Goal: Task Accomplishment & Management: Complete application form

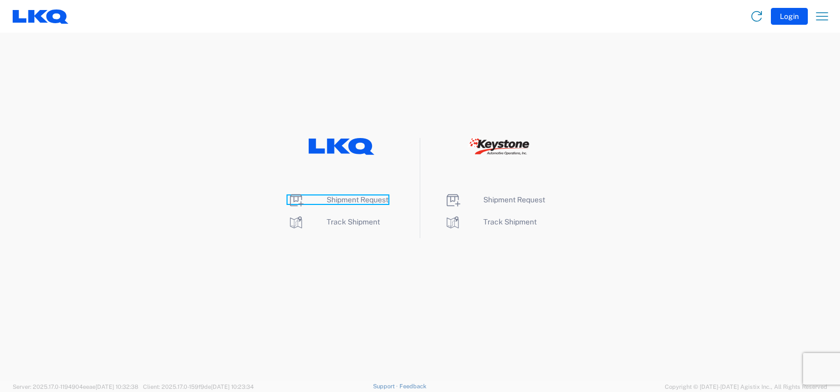
click at [338, 197] on span "Shipment Request" at bounding box center [358, 200] width 62 height 8
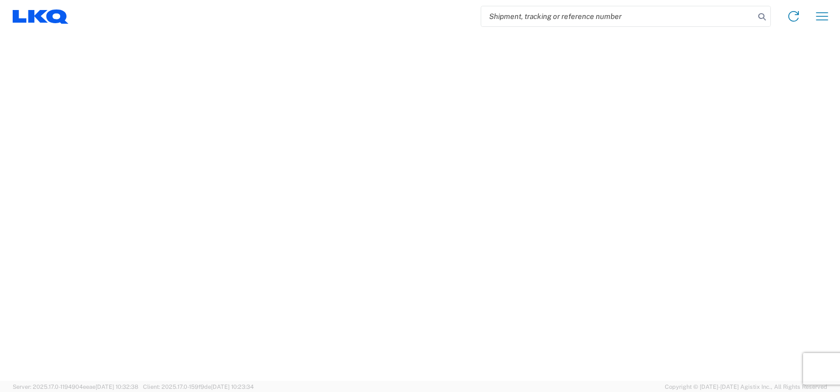
select select "FULL"
select select "LBS"
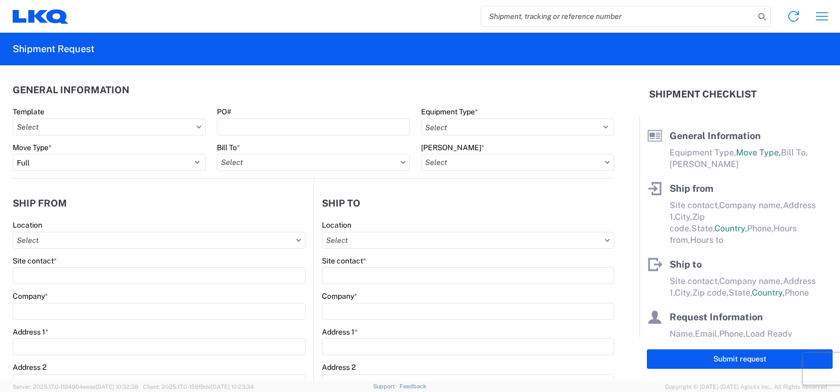
click at [196, 128] on icon at bounding box center [198, 127] width 5 height 3
click at [166, 132] on input "Template" at bounding box center [109, 127] width 193 height 17
type input "1150"
click at [129, 173] on div "1150_Fayetteville_1760_Houston" at bounding box center [107, 174] width 185 height 17
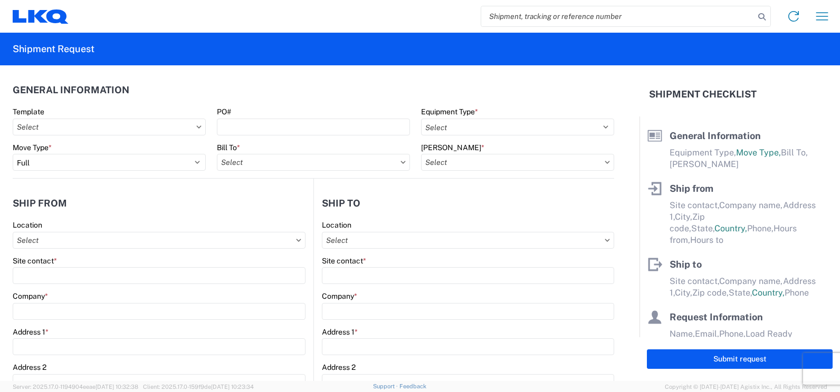
type input "1150_Fayetteville_1760_Houston"
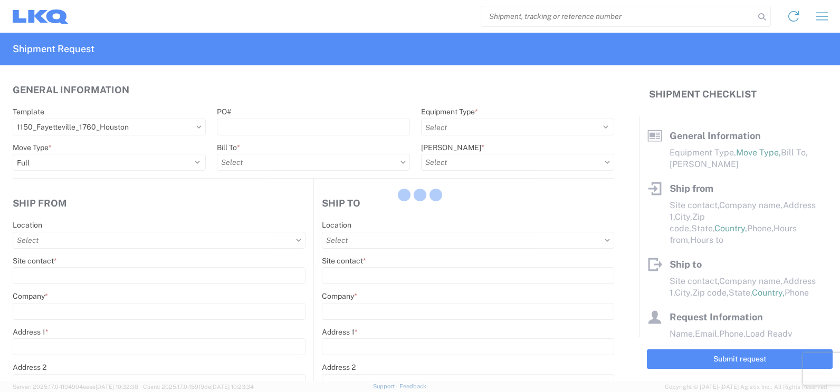
select select
type input "Shipping"
type input "Fayetteville, AR (f/k/a Mabry Auto Salvage)"
type input "185 East Mabry Lane"
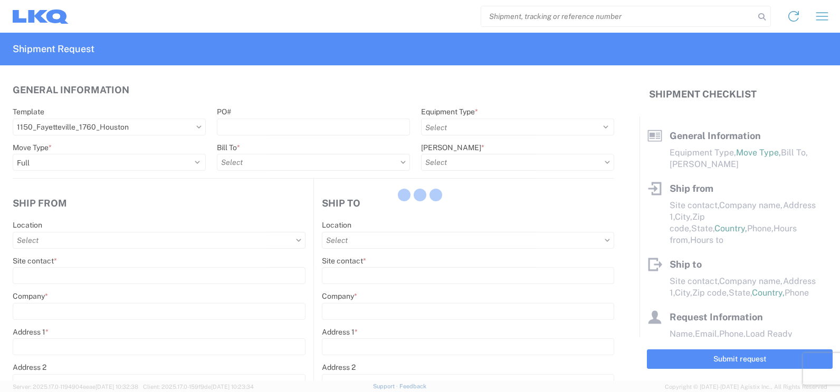
type input "Fayetteville"
type input "72701"
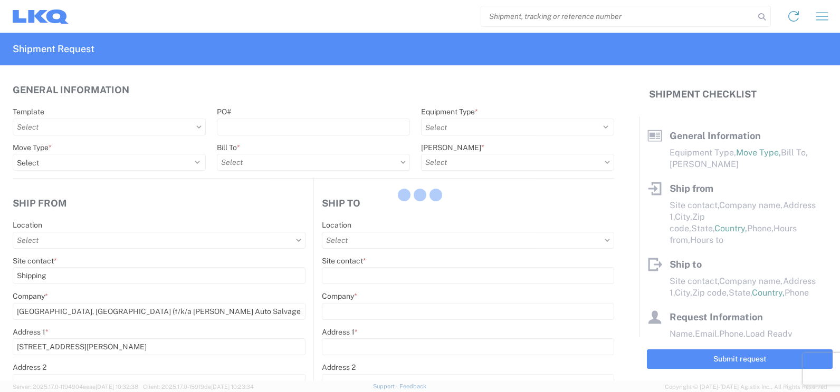
type input "Receiving"
type input "LKQ Best Core"
type input "1710 W Mount Houston Rd"
type input "Houston"
type input "77038"
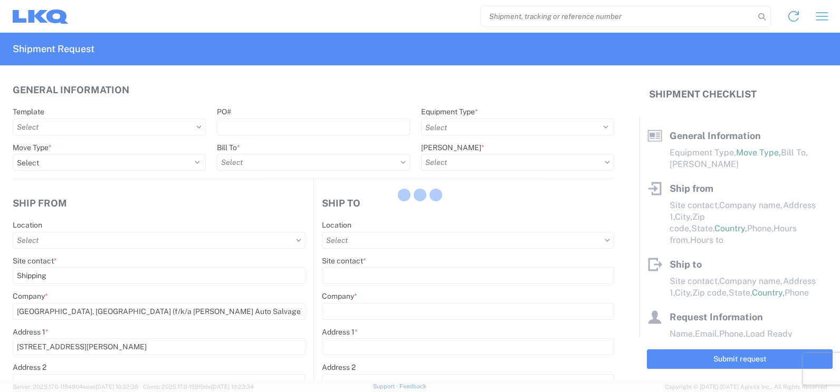
type input "2019-06-14"
type input "42000"
type input "Miscellaneous (alt, comp, conv, etc)"
type input "1"
type input "12"
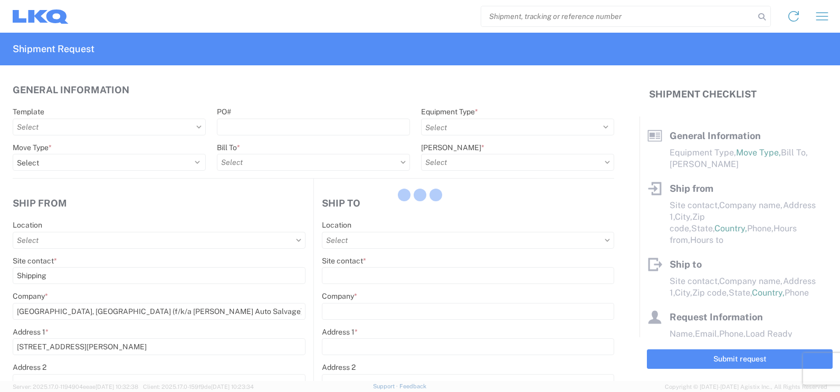
type input "12"
select select "IN"
select select "US"
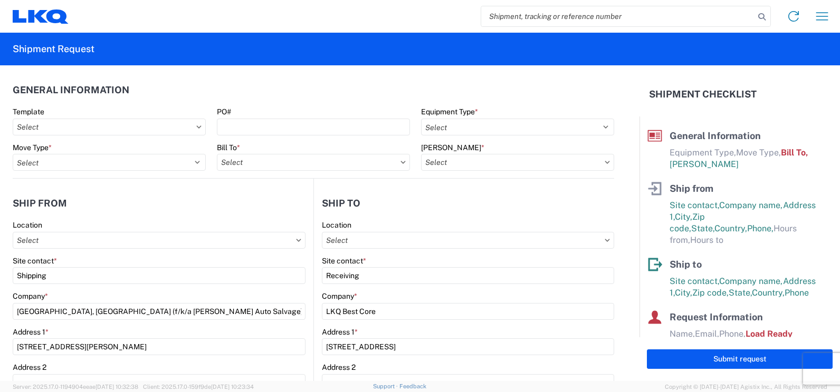
type input "1150 - Fayetteville AR (f k a Mabry Auto Salvage)"
type input "1760 - LKQ Best Core"
type input "1760-1300-50180-0000 - 1760 Freight In - Cores"
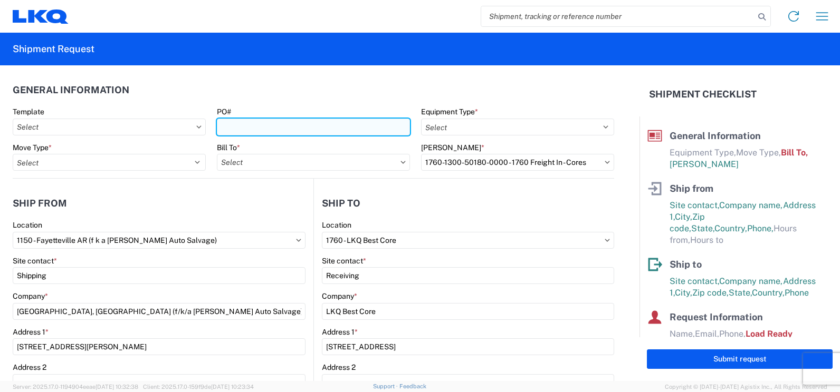
click at [234, 130] on input "PO#" at bounding box center [313, 127] width 193 height 17
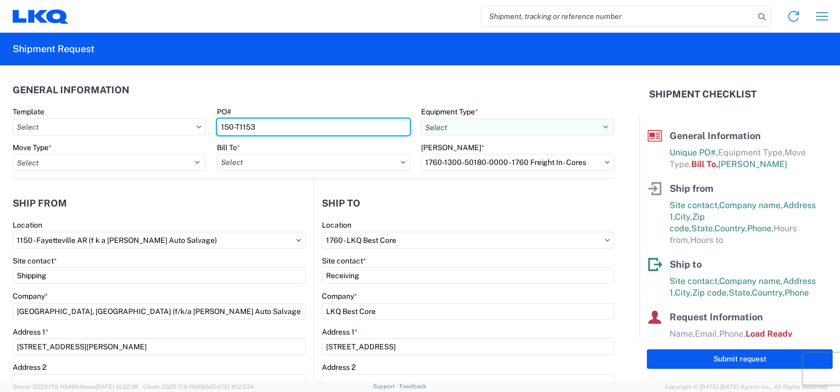
type input "150-T1153"
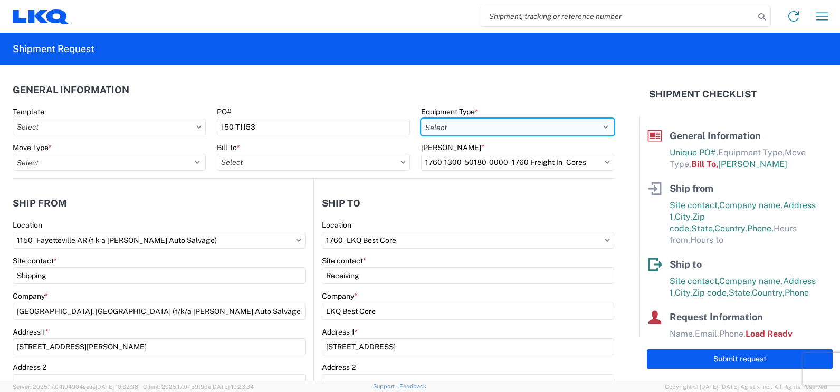
click at [592, 125] on select "Select 53’ Dry Van Flatbed Dropdeck (van) Lowboy (flatbed) Rail" at bounding box center [517, 127] width 193 height 17
select select "STDV"
click at [421, 119] on select "Select 53’ Dry Van Flatbed Dropdeck (van) Lowboy (flatbed) Rail" at bounding box center [517, 127] width 193 height 17
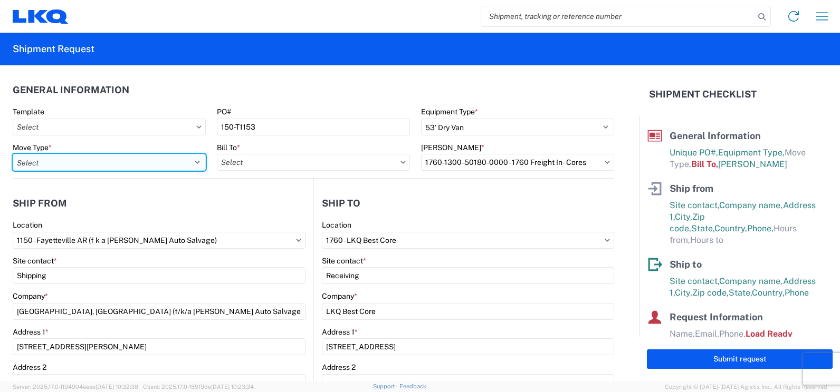
click at [109, 165] on select "Select Full Partial TL" at bounding box center [109, 162] width 193 height 17
select select "FULL"
click at [13, 154] on select "Select Full Partial TL" at bounding box center [109, 162] width 193 height 17
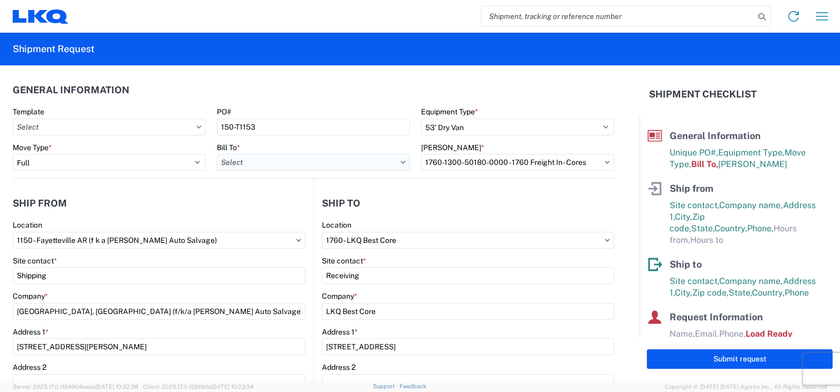
click at [283, 166] on input "Bill To *" at bounding box center [313, 162] width 193 height 17
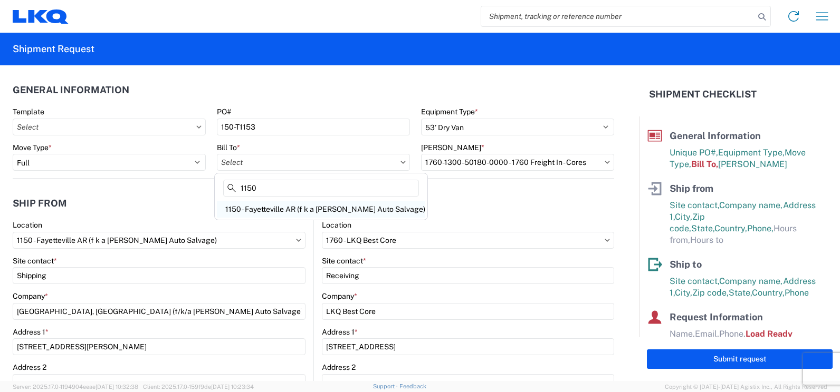
type input "1150"
click at [320, 212] on div "1150 - Fayetteville AR (f k a Mabry Auto Salvage)" at bounding box center [321, 209] width 208 height 17
type input "1150 - Fayetteville AR (f k a Mabry Auto Salvage)"
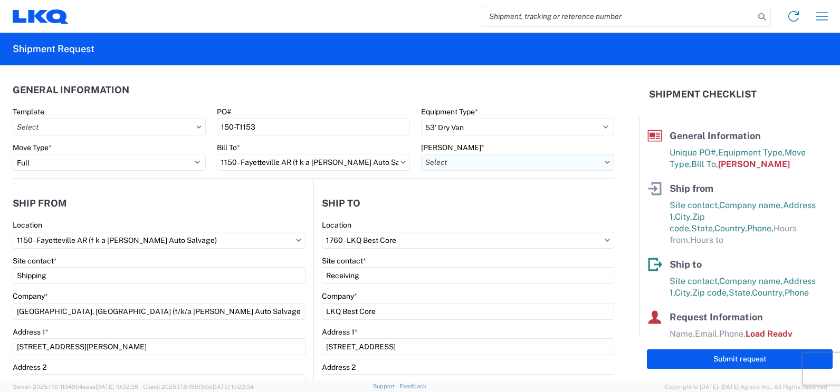
click at [589, 165] on input "Bill Code *" at bounding box center [517, 162] width 193 height 17
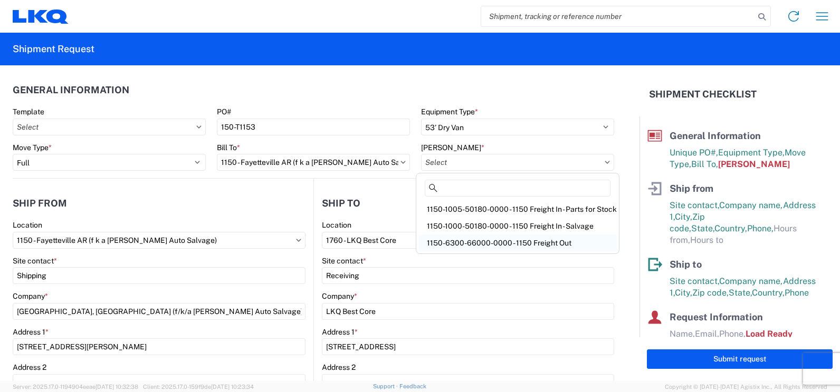
click at [538, 243] on div "1150-6300-66000-0000 - 1150 Freight Out" at bounding box center [517, 243] width 198 height 17
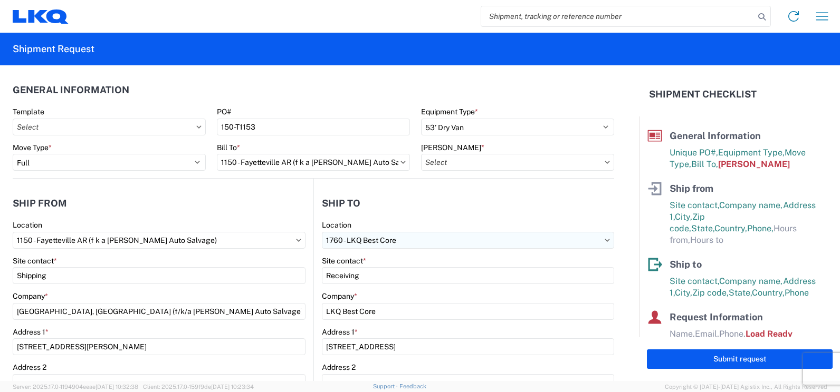
type input "1150-6300-66000-0000 - 1150 Freight Out"
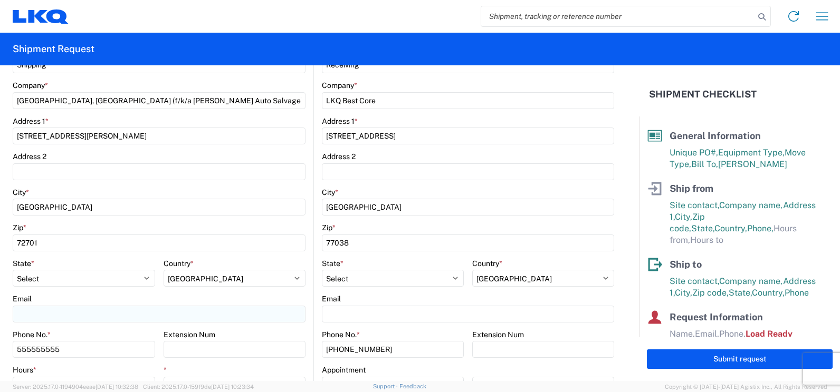
scroll to position [264, 0]
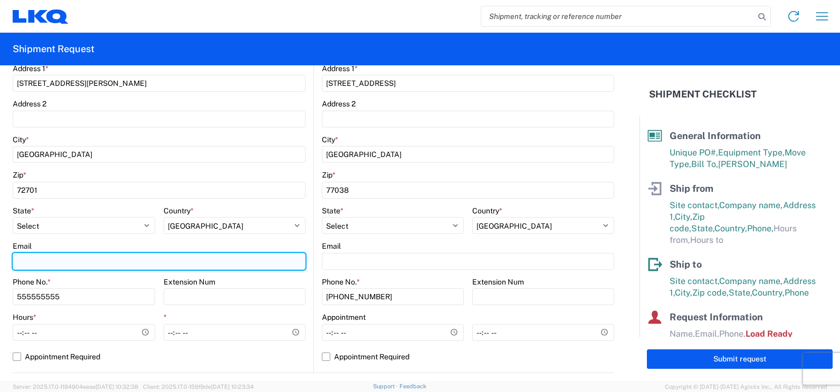
click at [79, 264] on input "Email" at bounding box center [159, 261] width 293 height 17
type input "jlrentsch@lkqcorp.com"
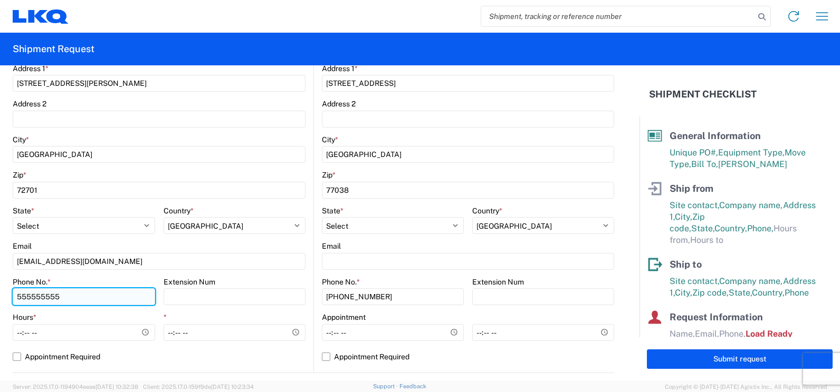
click at [98, 298] on input "555555555" at bounding box center [84, 297] width 142 height 17
type input "5"
type input "4795277148"
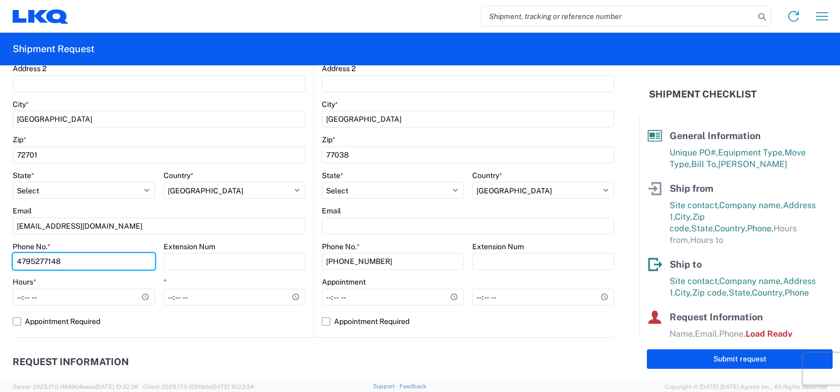
scroll to position [317, 0]
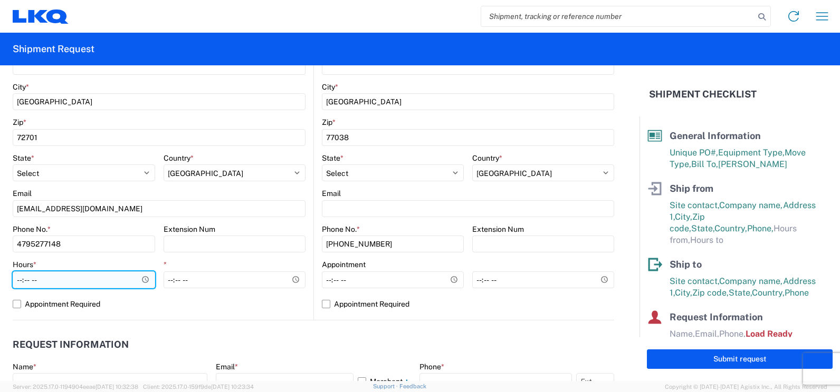
click at [143, 283] on input "Hours *" at bounding box center [84, 280] width 142 height 17
click at [41, 279] on input "Hours *" at bounding box center [84, 280] width 142 height 17
type input "09:00"
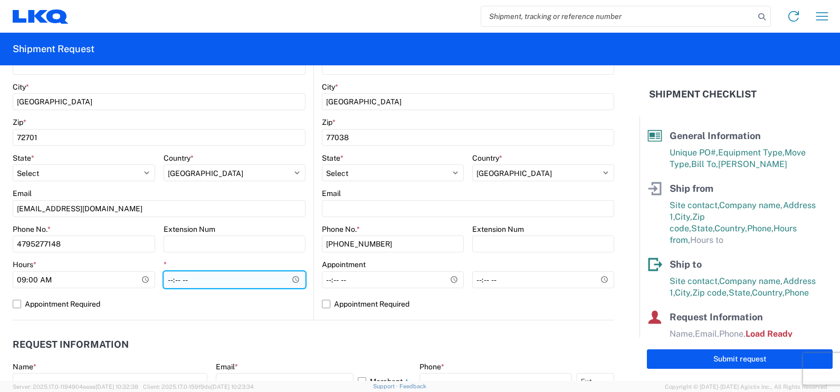
click at [168, 281] on input "*" at bounding box center [235, 280] width 142 height 17
type input "15:00"
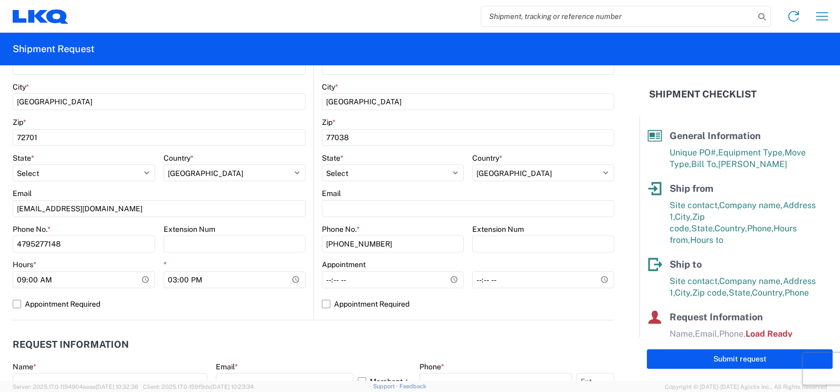
click at [218, 311] on label "Appointment Required" at bounding box center [159, 304] width 293 height 17
click at [0, 0] on input "Appointment Required" at bounding box center [0, 0] width 0 height 0
select select "AR"
select select "US"
click at [209, 311] on label "Appointment Required" at bounding box center [159, 304] width 293 height 17
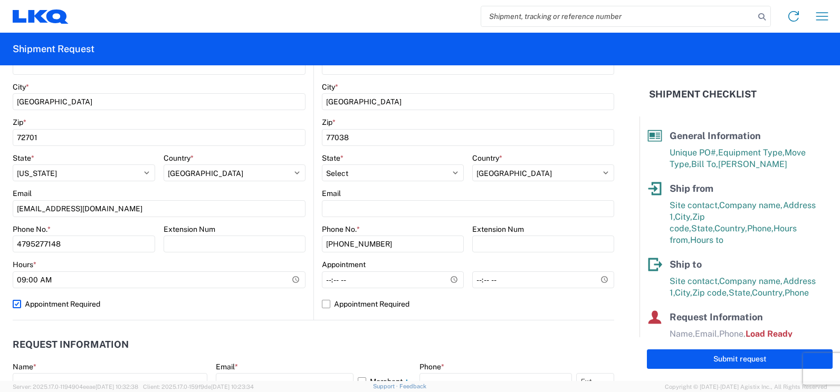
click at [0, 0] on input "Appointment Required" at bounding box center [0, 0] width 0 height 0
select select "AR"
select select "US"
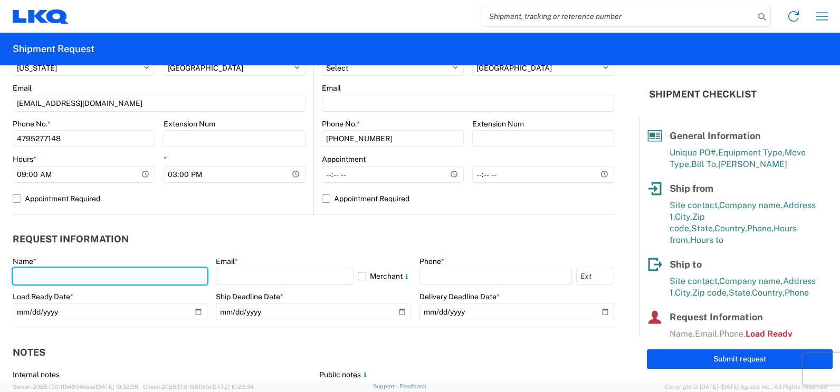
click at [83, 277] on input "text" at bounding box center [110, 276] width 195 height 17
type input "Jason Rentsch"
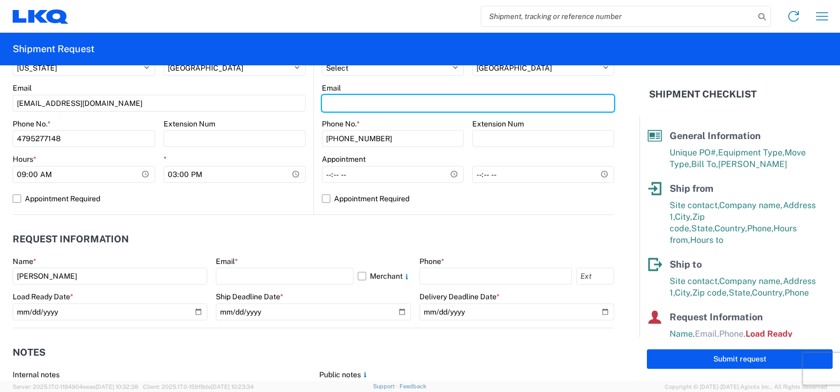
type input "jlrentsch@lkqcorp.com"
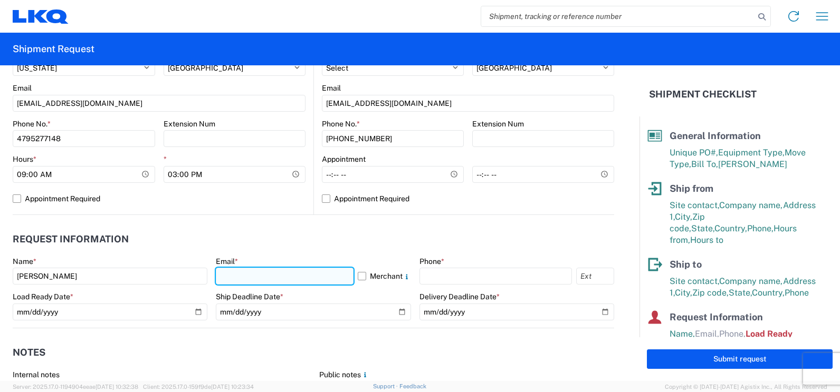
click at [234, 278] on input "text" at bounding box center [284, 276] width 137 height 17
type input "jlrentsch@lkqcorp.com"
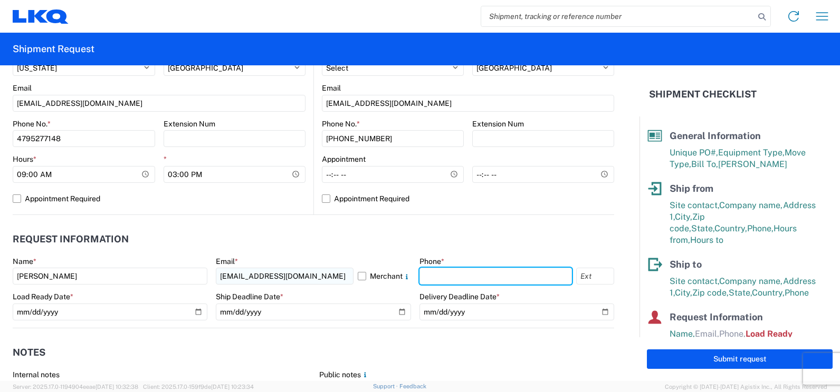
type input "4795277148"
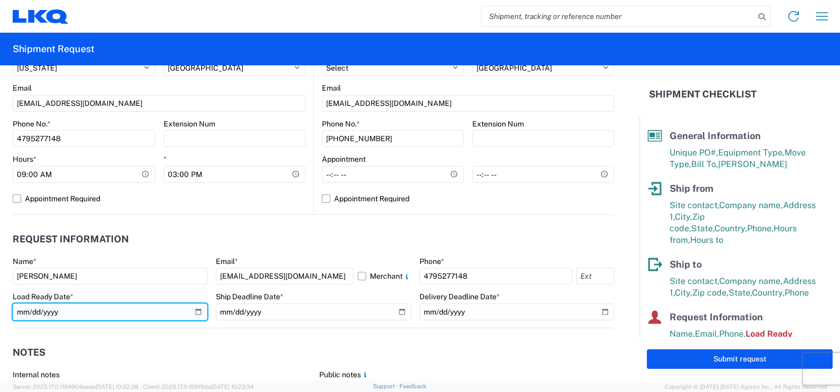
click at [194, 314] on input "2019-06-14" at bounding box center [110, 312] width 195 height 17
type input "2025-08-21"
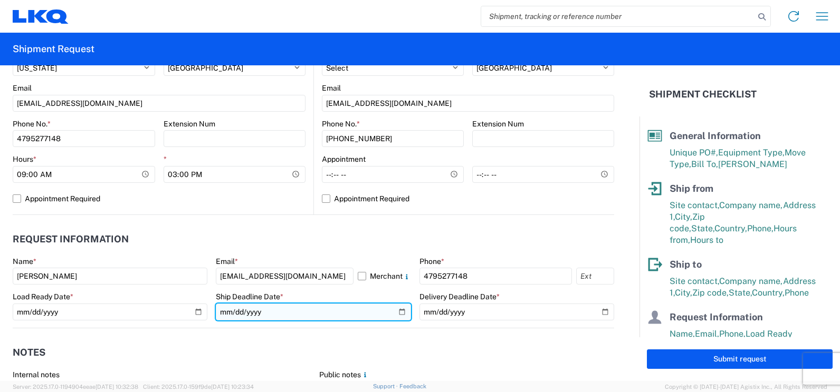
click at [395, 311] on input "date" at bounding box center [313, 312] width 195 height 17
type input "2025-08-22"
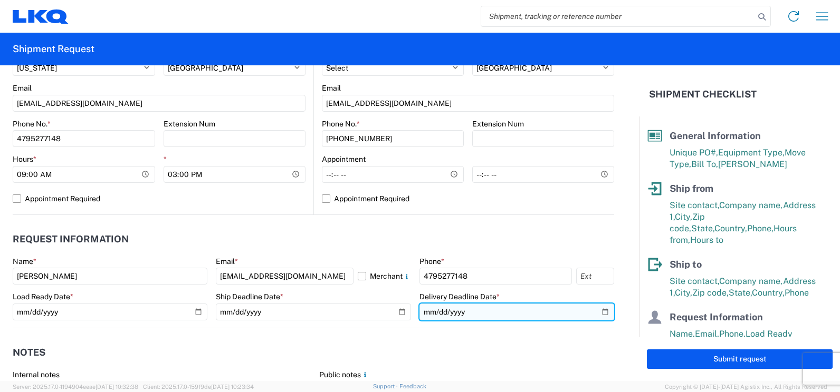
click at [596, 314] on input "date" at bounding box center [516, 312] width 195 height 17
type input "2025-08-25"
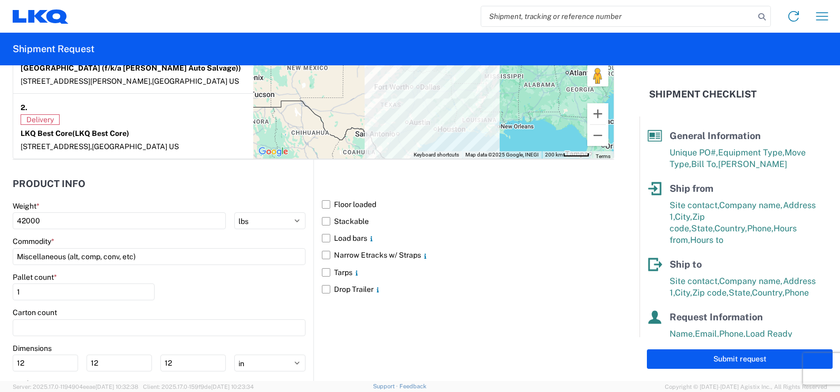
scroll to position [950, 0]
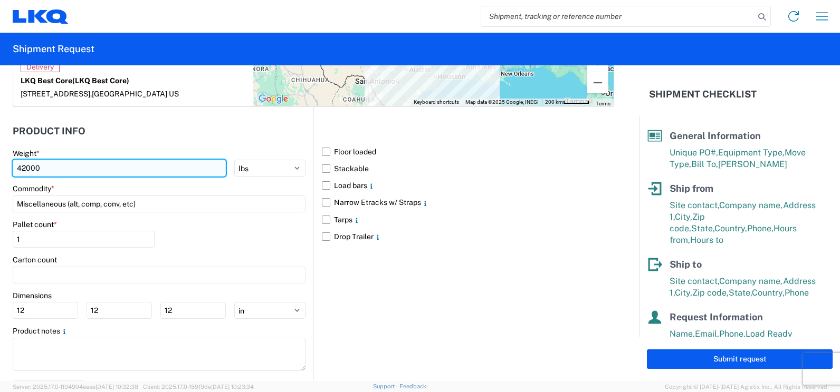
click at [51, 160] on input "42000" at bounding box center [119, 168] width 213 height 17
type input "37239"
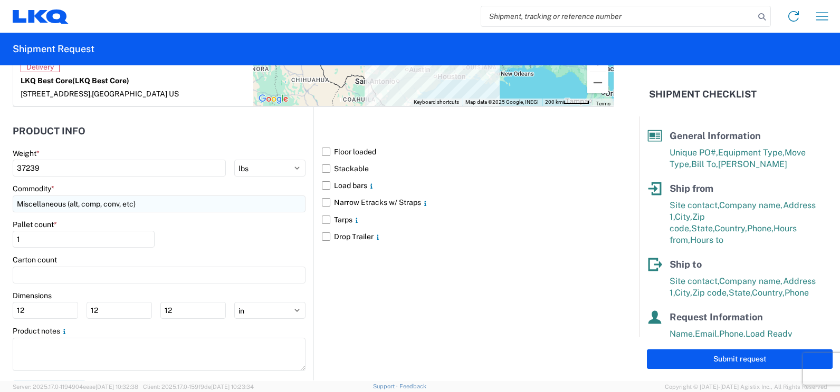
click at [158, 198] on input "Miscellaneous (alt, comp, conv, etc)" at bounding box center [159, 204] width 293 height 17
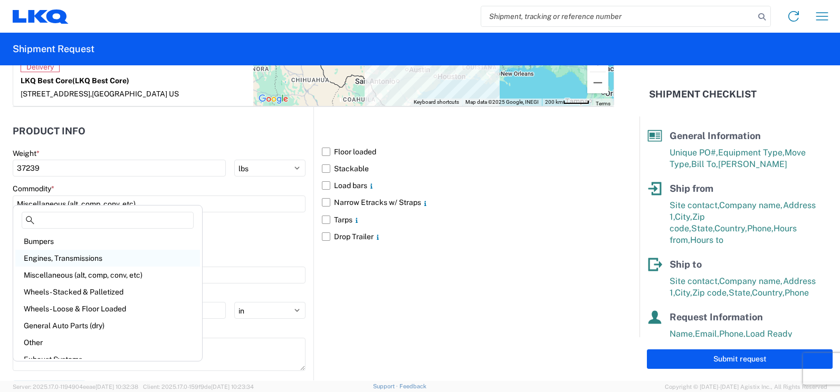
click at [109, 258] on div "Engines, Transmissions" at bounding box center [107, 258] width 185 height 17
type input "Engines, Transmissions"
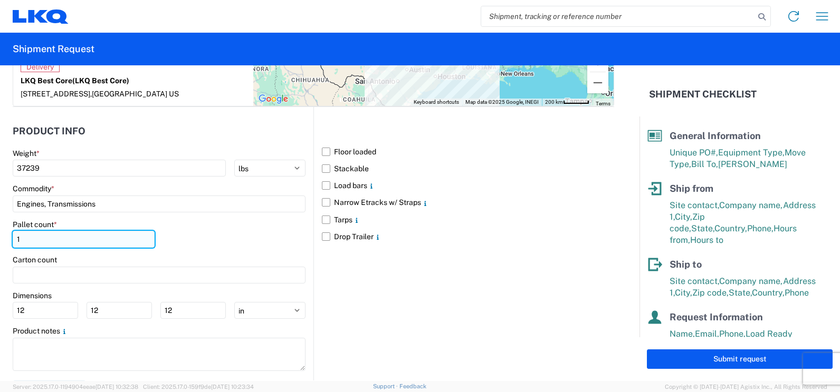
click at [15, 231] on input "1" at bounding box center [84, 239] width 142 height 17
drag, startPoint x: 24, startPoint y: 227, endPoint x: 18, endPoint y: 231, distance: 7.3
click at [18, 231] on input "1" at bounding box center [84, 239] width 142 height 17
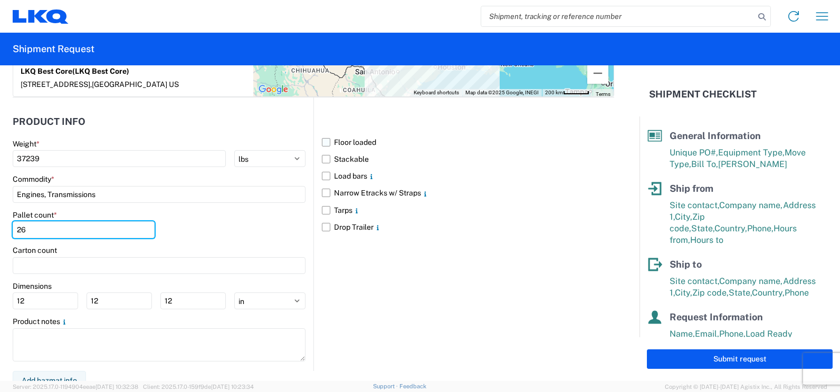
type input "26"
click at [324, 134] on label "Floor loaded" at bounding box center [468, 142] width 292 height 17
click at [0, 0] on input "Floor loaded" at bounding box center [0, 0] width 0 height 0
click at [328, 151] on label "Stackable" at bounding box center [468, 159] width 292 height 17
click at [0, 0] on input "Stackable" at bounding box center [0, 0] width 0 height 0
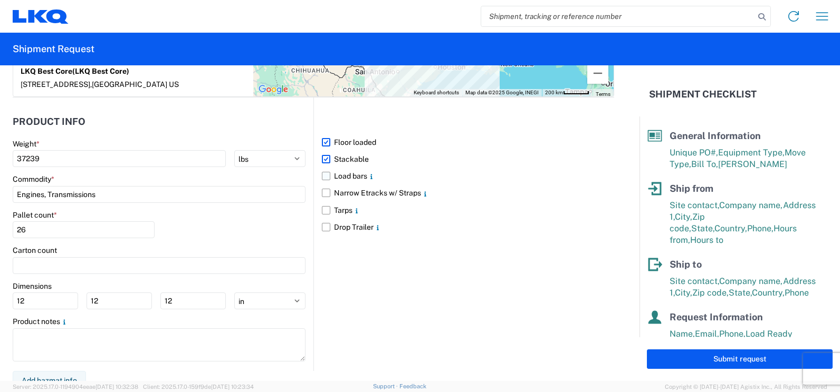
click at [325, 168] on label "Load bars" at bounding box center [468, 176] width 292 height 17
click at [0, 0] on input "Load bars" at bounding box center [0, 0] width 0 height 0
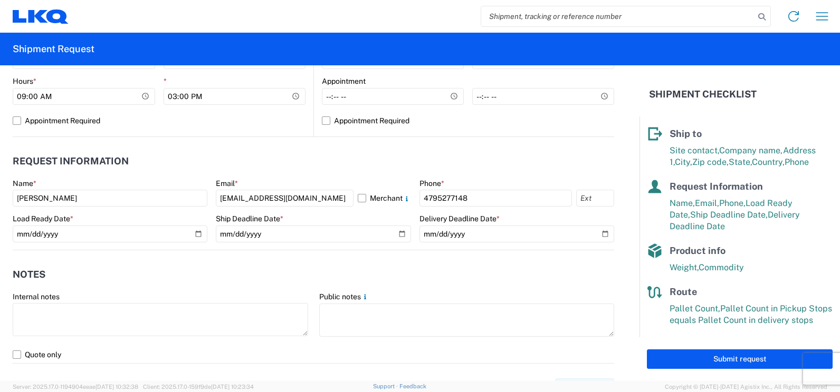
scroll to position [484, 0]
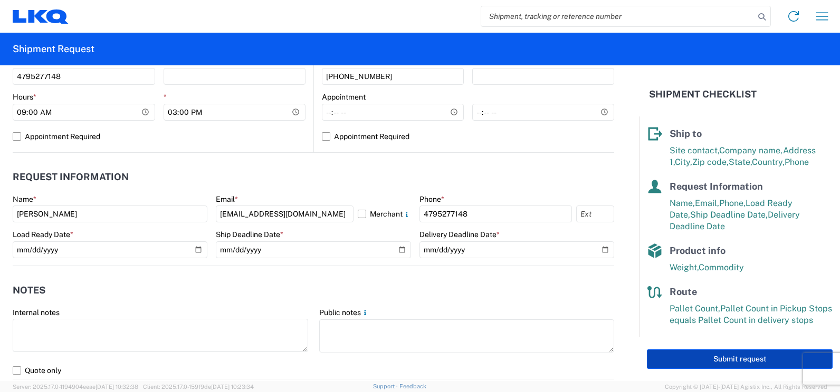
click at [680, 360] on button "Submit request" at bounding box center [740, 360] width 186 height 20
